Goal: Check status: Check status

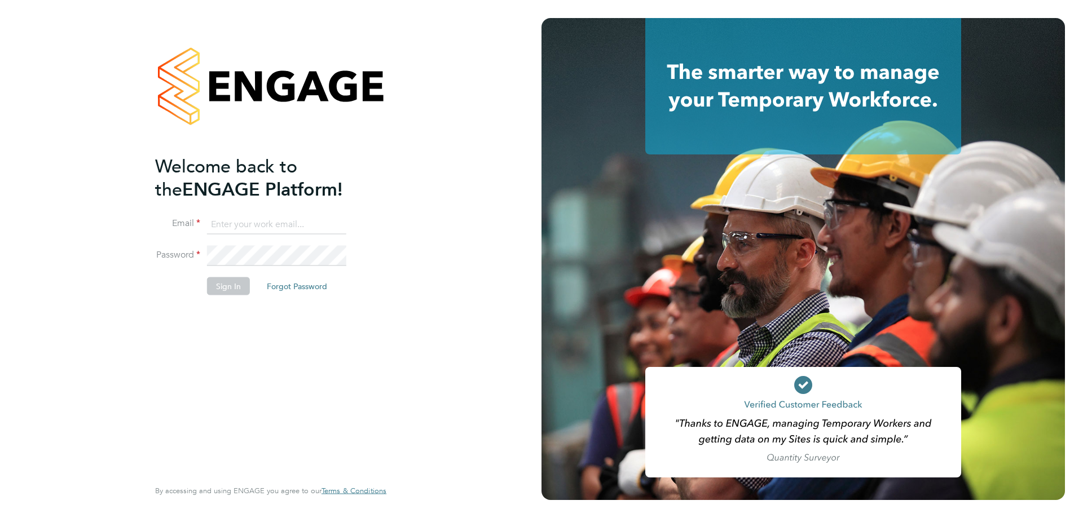
type input "[PERSON_NAME][EMAIL_ADDRESS][DOMAIN_NAME]"
click at [233, 290] on button "Sign In" at bounding box center [228, 286] width 43 height 18
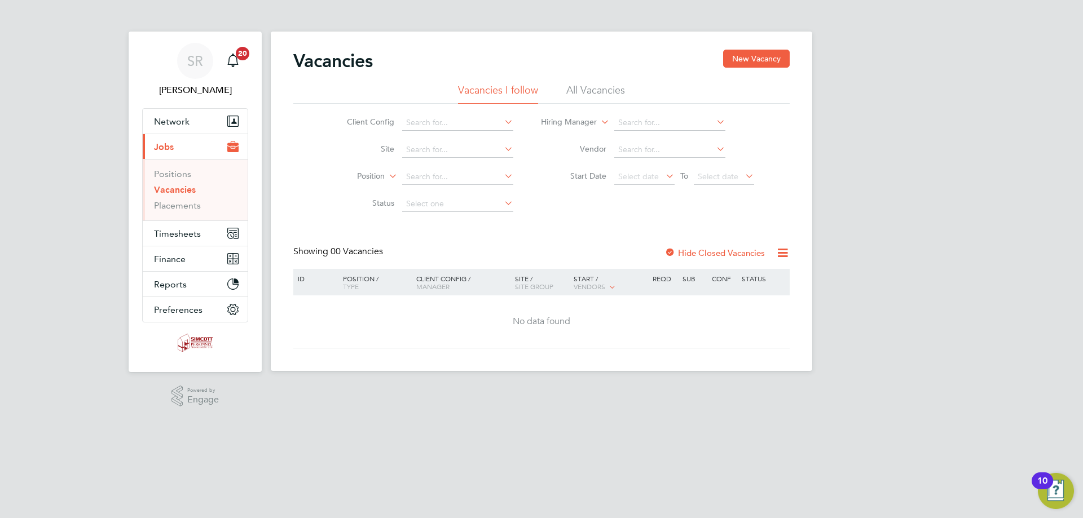
click at [597, 88] on li "All Vacancies" at bounding box center [595, 93] width 59 height 20
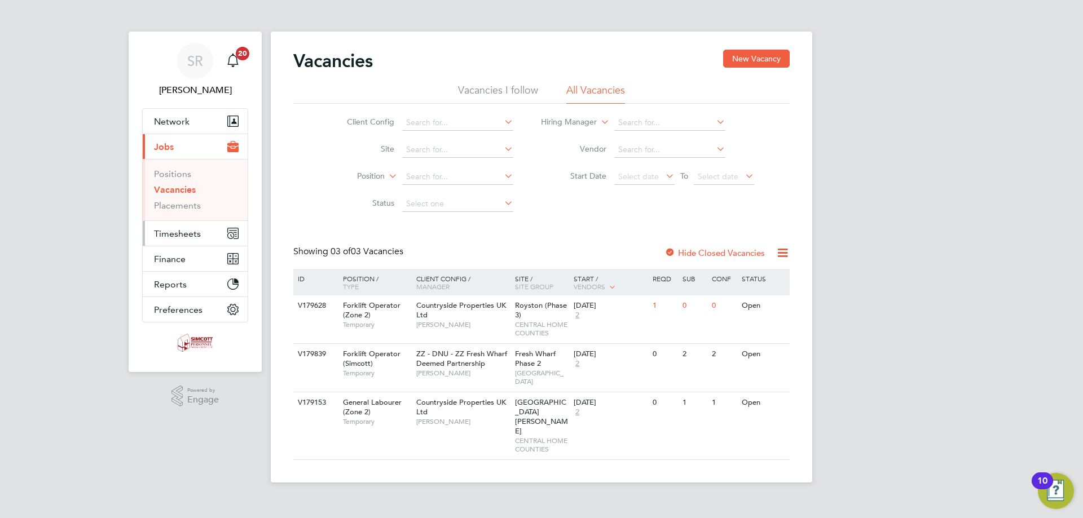
click at [178, 239] on span "Timesheets" at bounding box center [177, 233] width 47 height 11
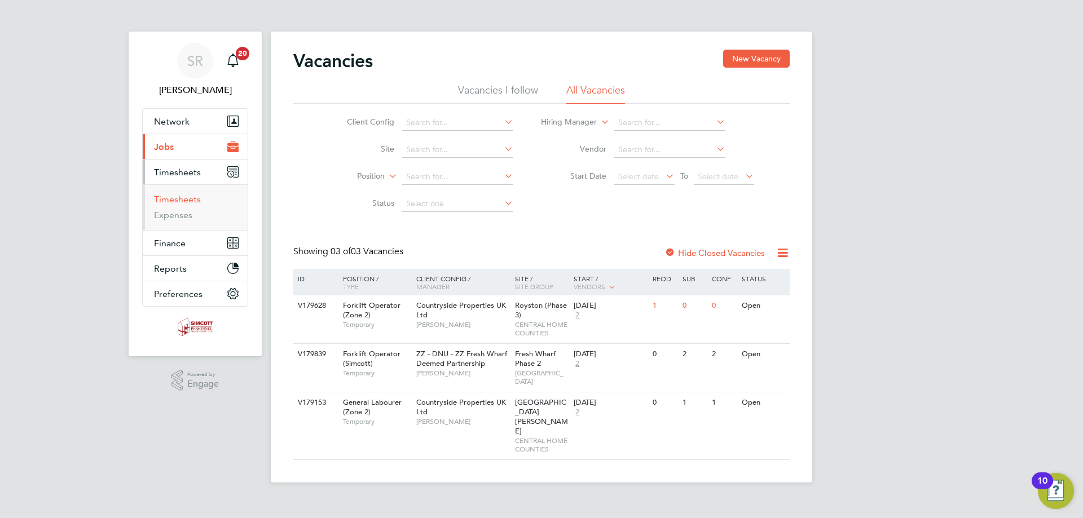
click at [180, 198] on link "Timesheets" at bounding box center [177, 199] width 47 height 11
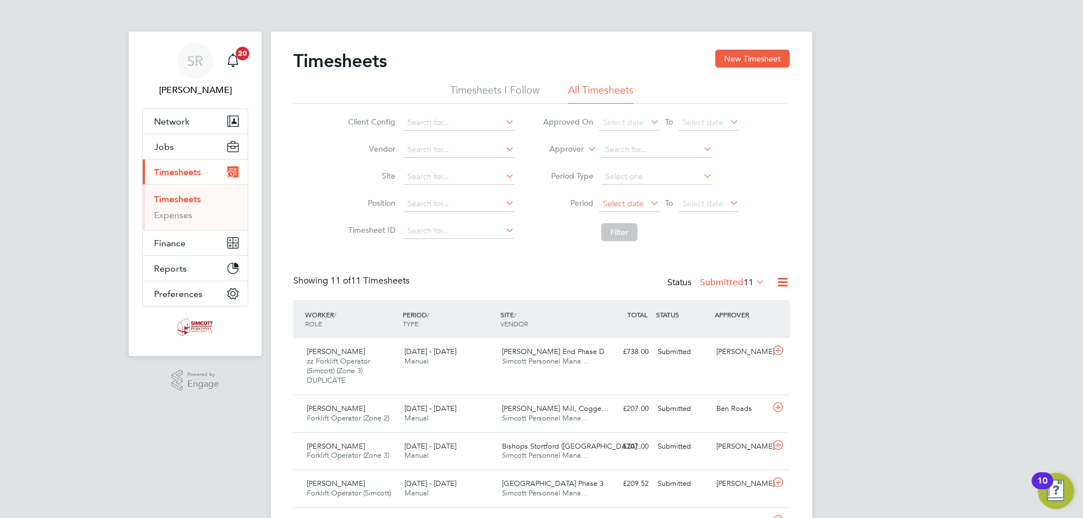
click at [621, 209] on span "Select date" at bounding box center [629, 204] width 60 height 15
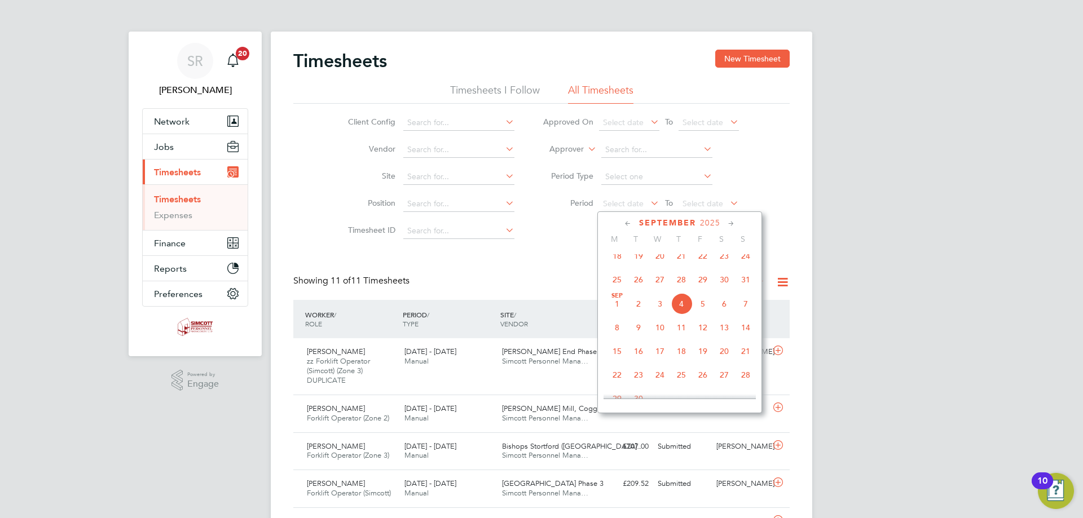
click at [620, 290] on span "25" at bounding box center [616, 279] width 21 height 21
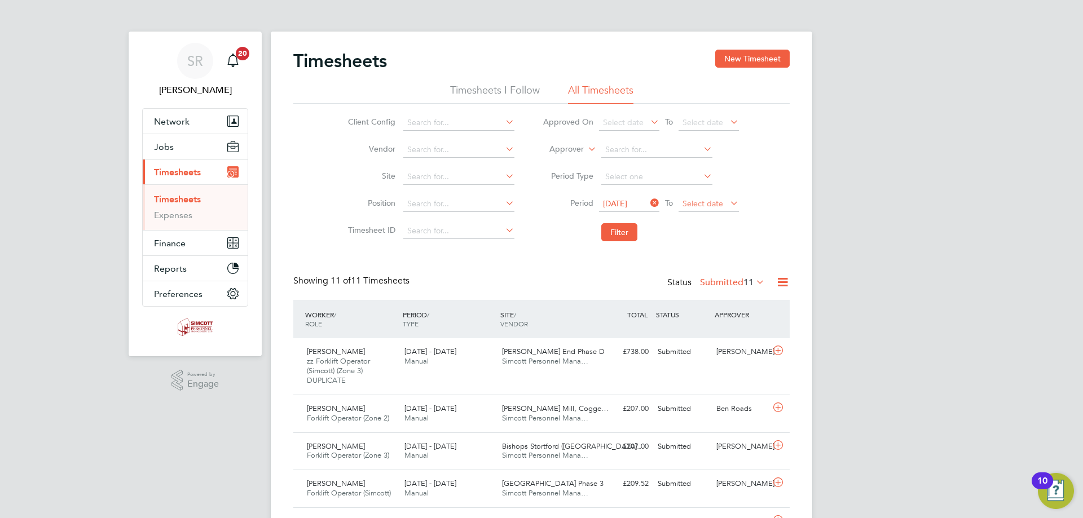
click at [703, 204] on span "Select date" at bounding box center [702, 204] width 41 height 10
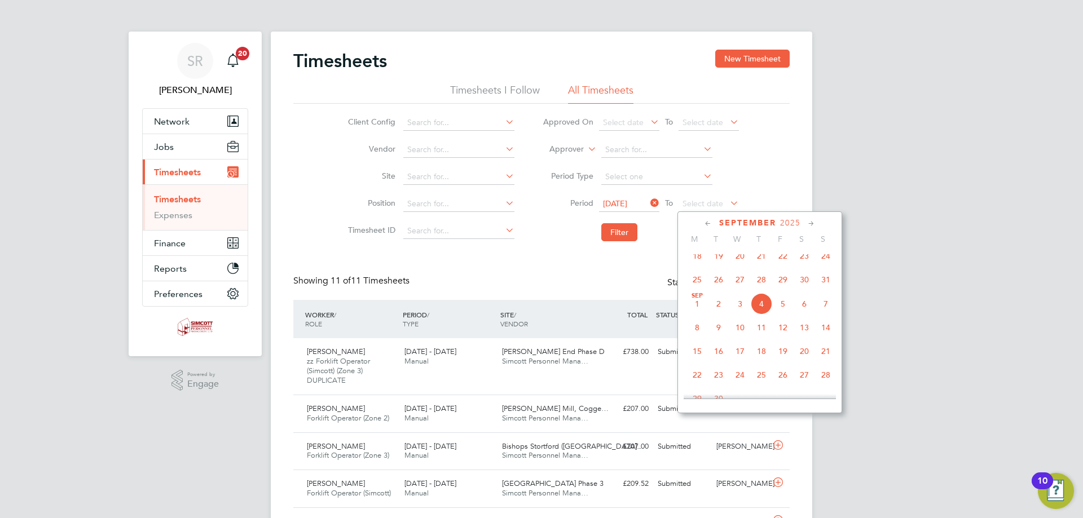
click at [826, 288] on span "31" at bounding box center [825, 279] width 21 height 21
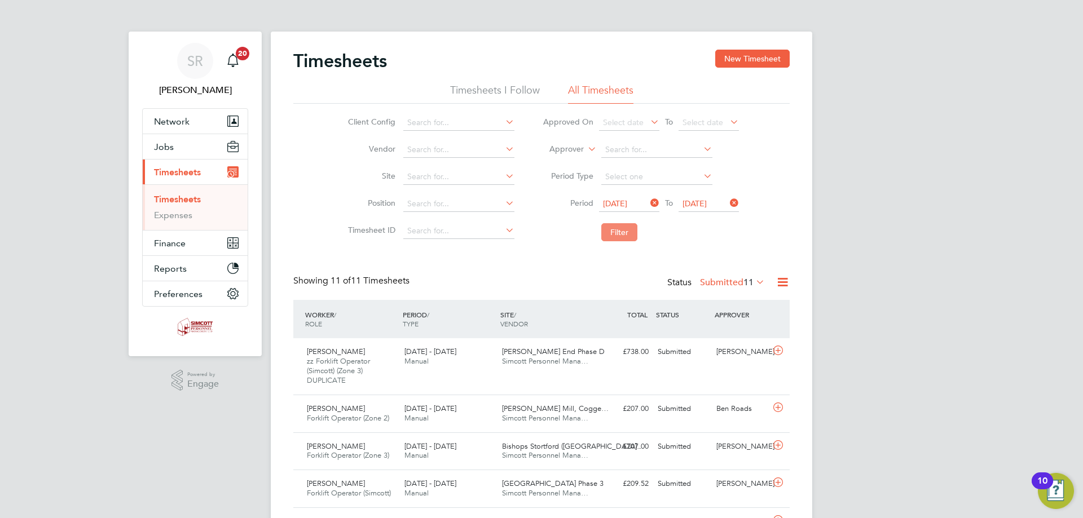
click at [621, 233] on button "Filter" at bounding box center [619, 232] width 36 height 18
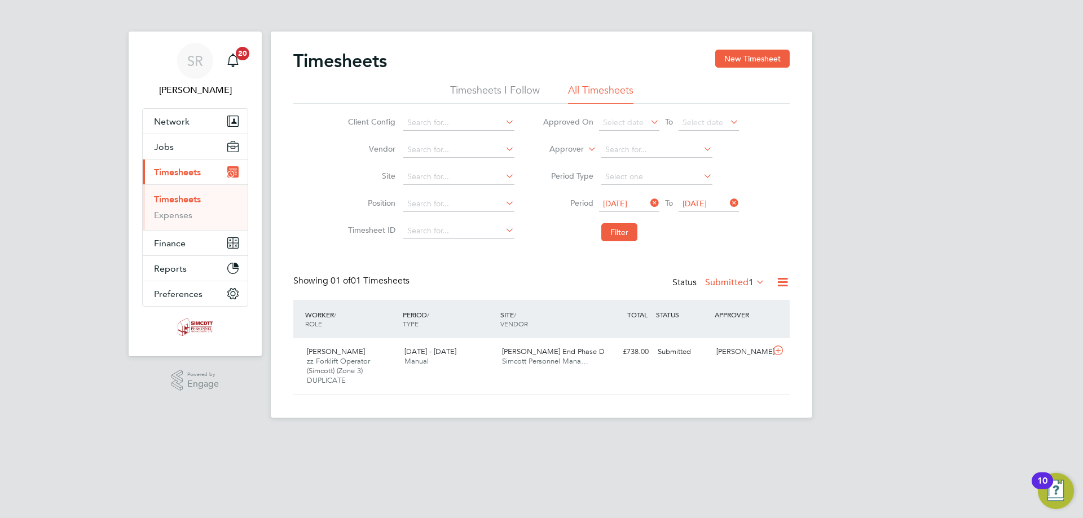
click at [748, 279] on span "1" at bounding box center [750, 282] width 5 height 11
click at [759, 253] on div "Timesheets New Timesheet Timesheets I Follow All Timesheets Client Config Vendo…" at bounding box center [541, 223] width 496 height 346
click at [736, 282] on label "Submitted 1" at bounding box center [735, 282] width 60 height 11
click at [733, 348] on li "Approved" at bounding box center [729, 350] width 52 height 16
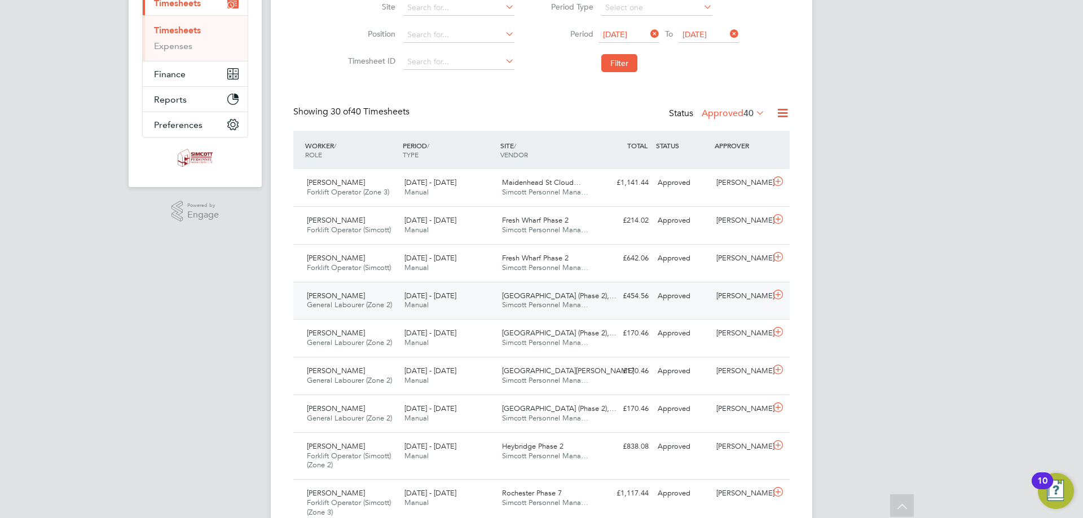
click at [536, 317] on div "[PERSON_NAME] General Labourer (Zone 2) [DATE] - [DATE] [DATE] - [DATE] Manual …" at bounding box center [541, 301] width 496 height 38
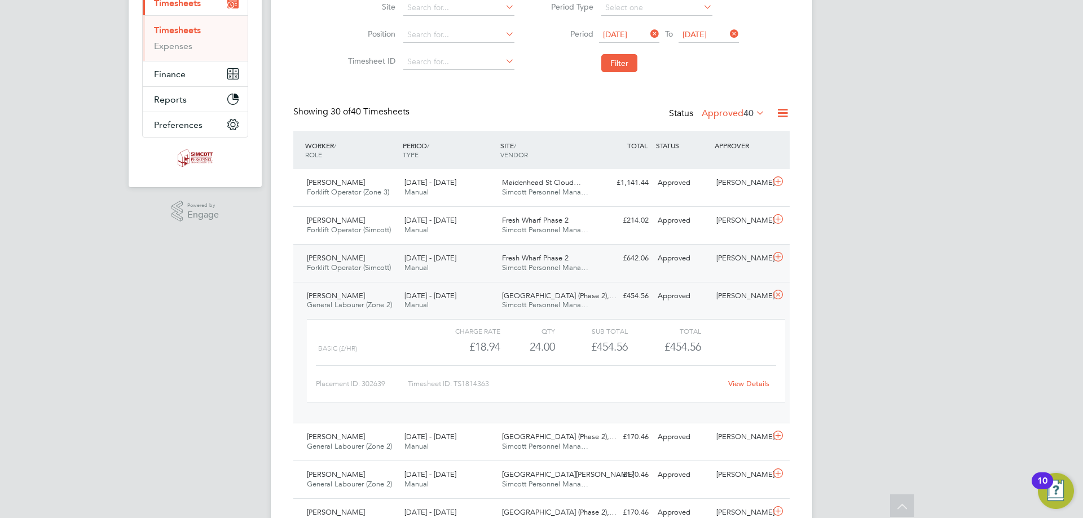
click at [436, 274] on div "[DATE] - [DATE] Manual" at bounding box center [449, 263] width 98 height 28
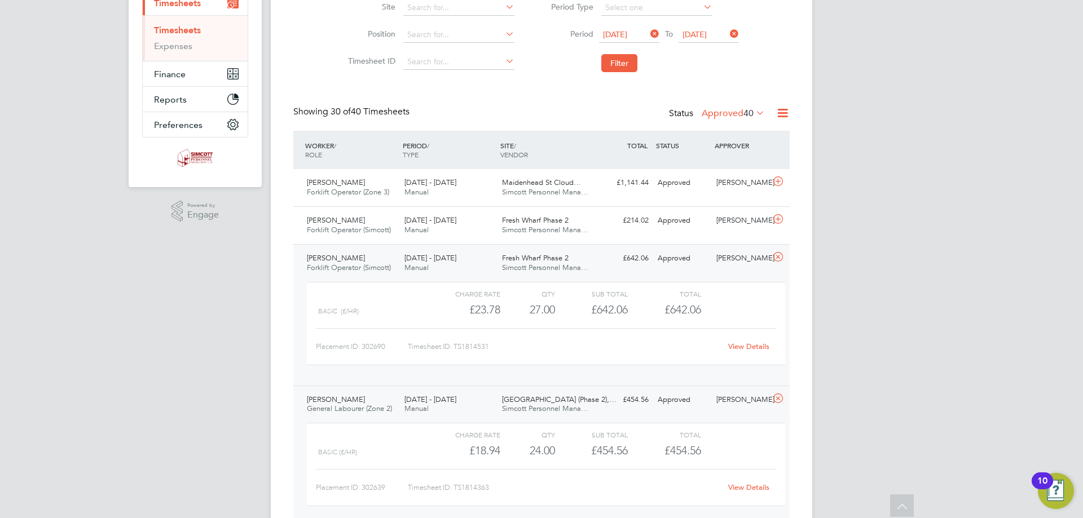
click at [743, 347] on link "View Details" at bounding box center [748, 347] width 41 height 10
click at [440, 225] on div "[DATE] - [DATE] Manual" at bounding box center [449, 225] width 98 height 28
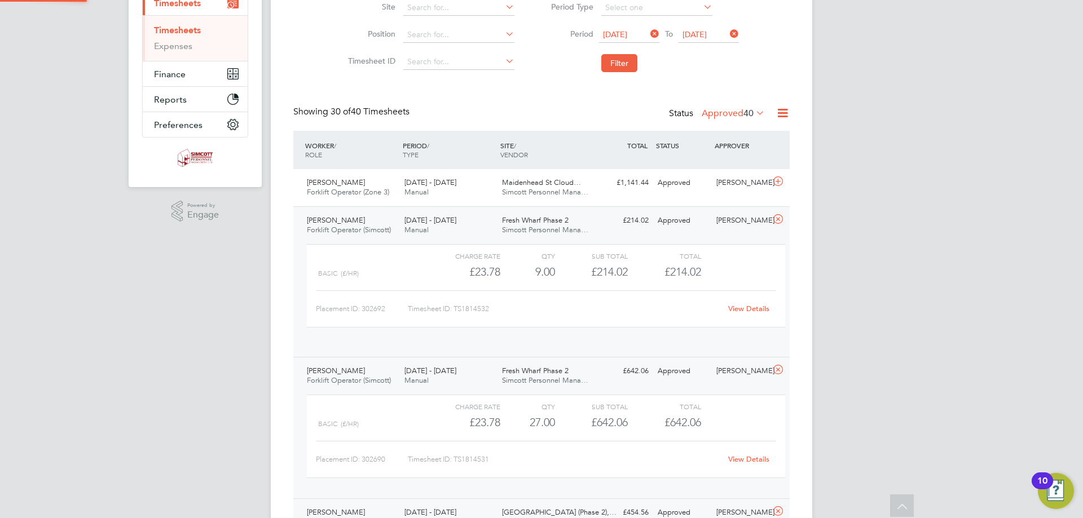
scroll to position [19, 110]
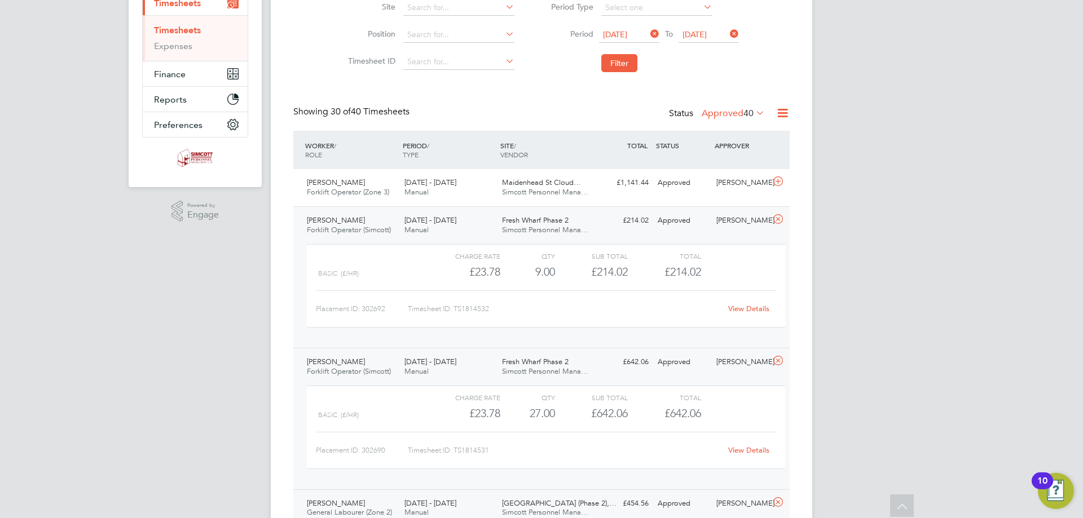
click at [752, 307] on link "View Details" at bounding box center [748, 309] width 41 height 10
click at [439, 201] on div "[DATE] - [DATE] Manual" at bounding box center [449, 188] width 98 height 28
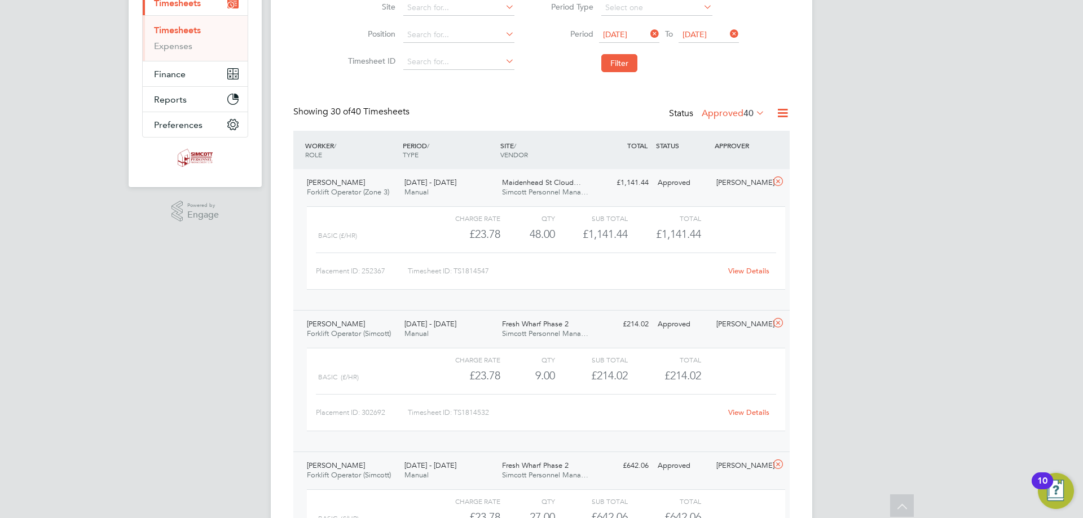
click at [737, 269] on link "View Details" at bounding box center [748, 271] width 41 height 10
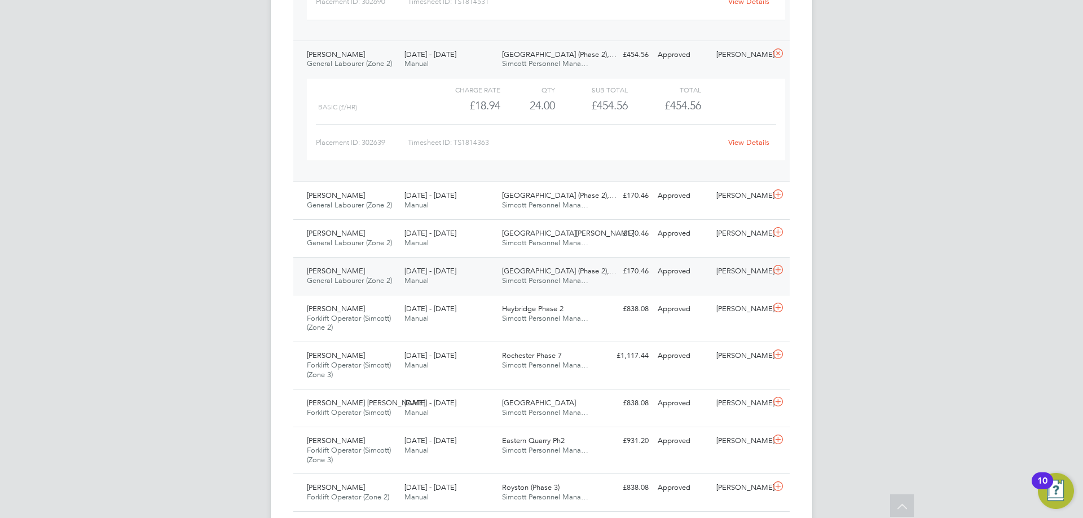
scroll to position [733, 0]
